Goal: Task Accomplishment & Management: Use online tool/utility

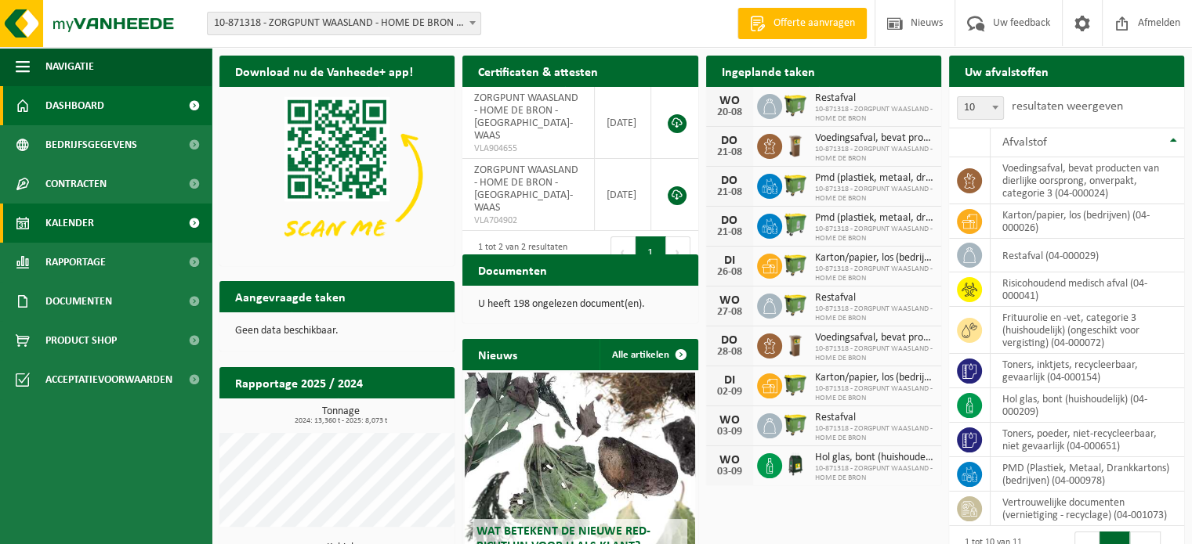
click at [69, 216] on span "Kalender" at bounding box center [69, 223] width 49 height 39
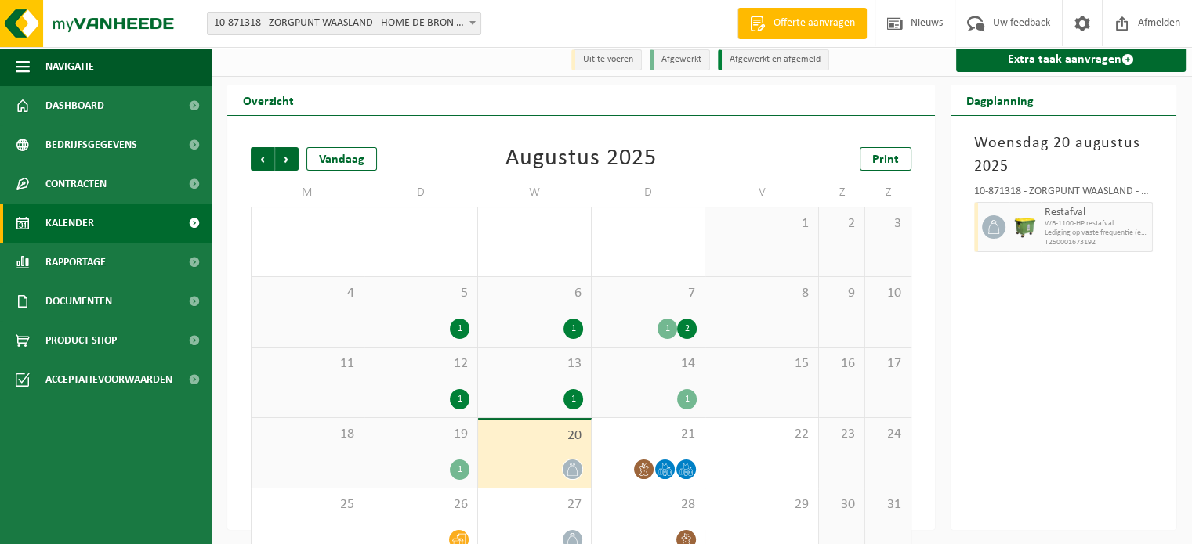
scroll to position [36, 0]
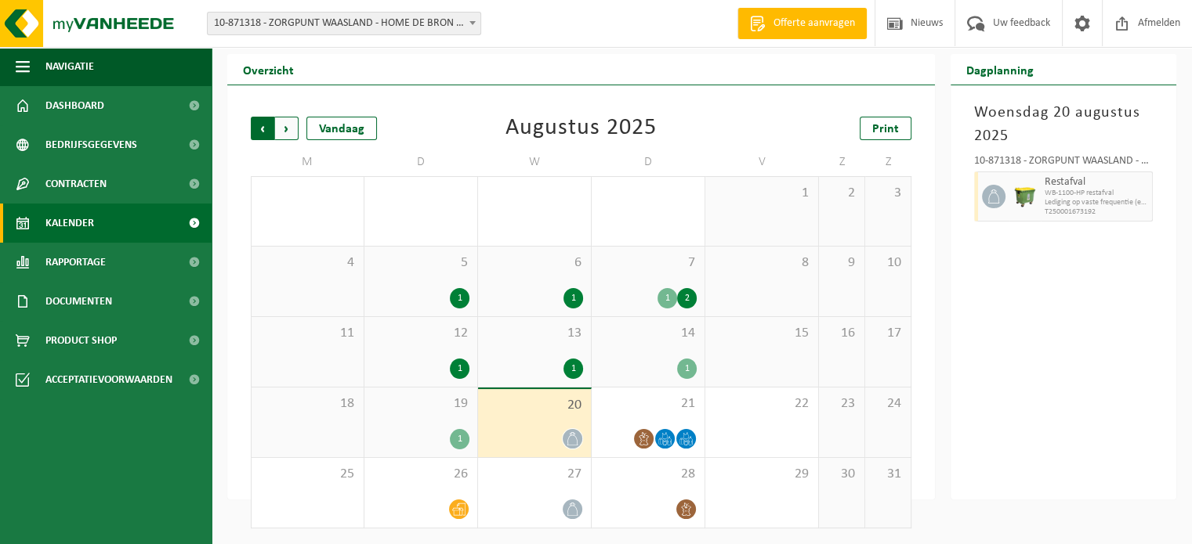
click at [284, 128] on span "Volgende" at bounding box center [287, 129] width 24 height 24
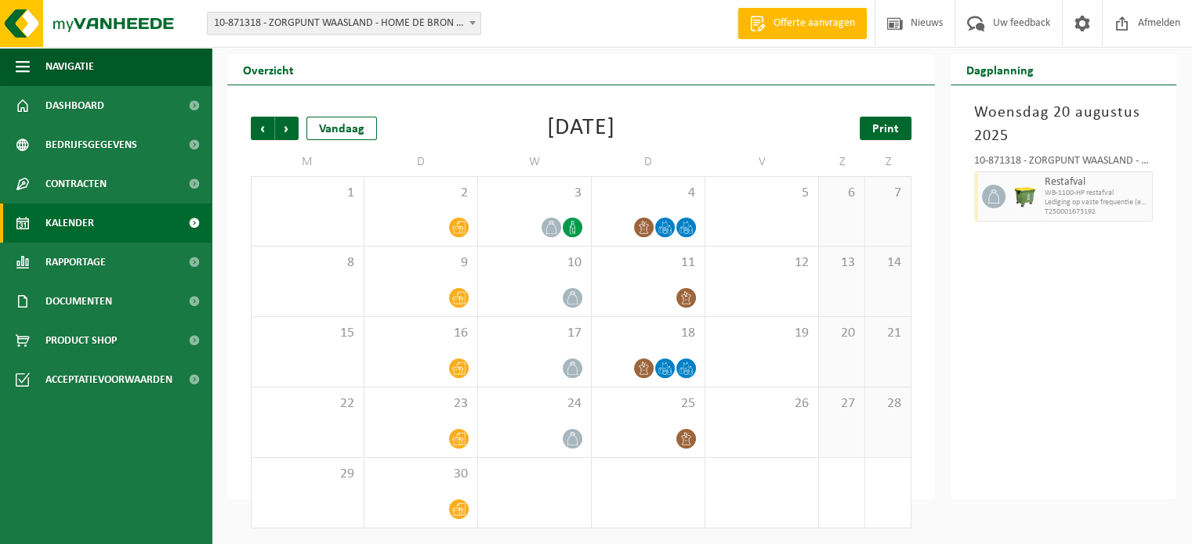
click at [888, 129] on span "Print" at bounding box center [885, 129] width 27 height 13
